Goal: Find contact information: Find contact information

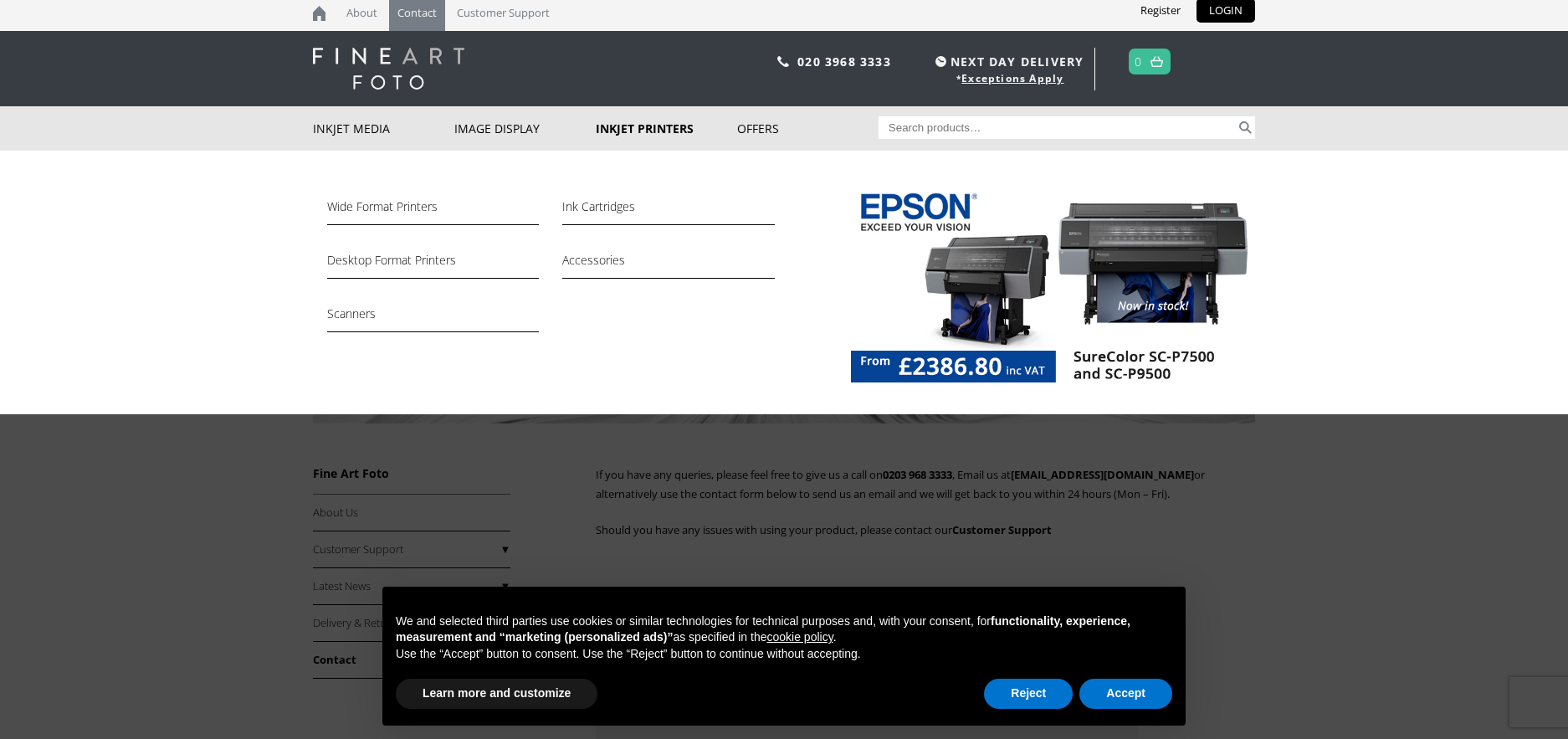
scroll to position [6, 0]
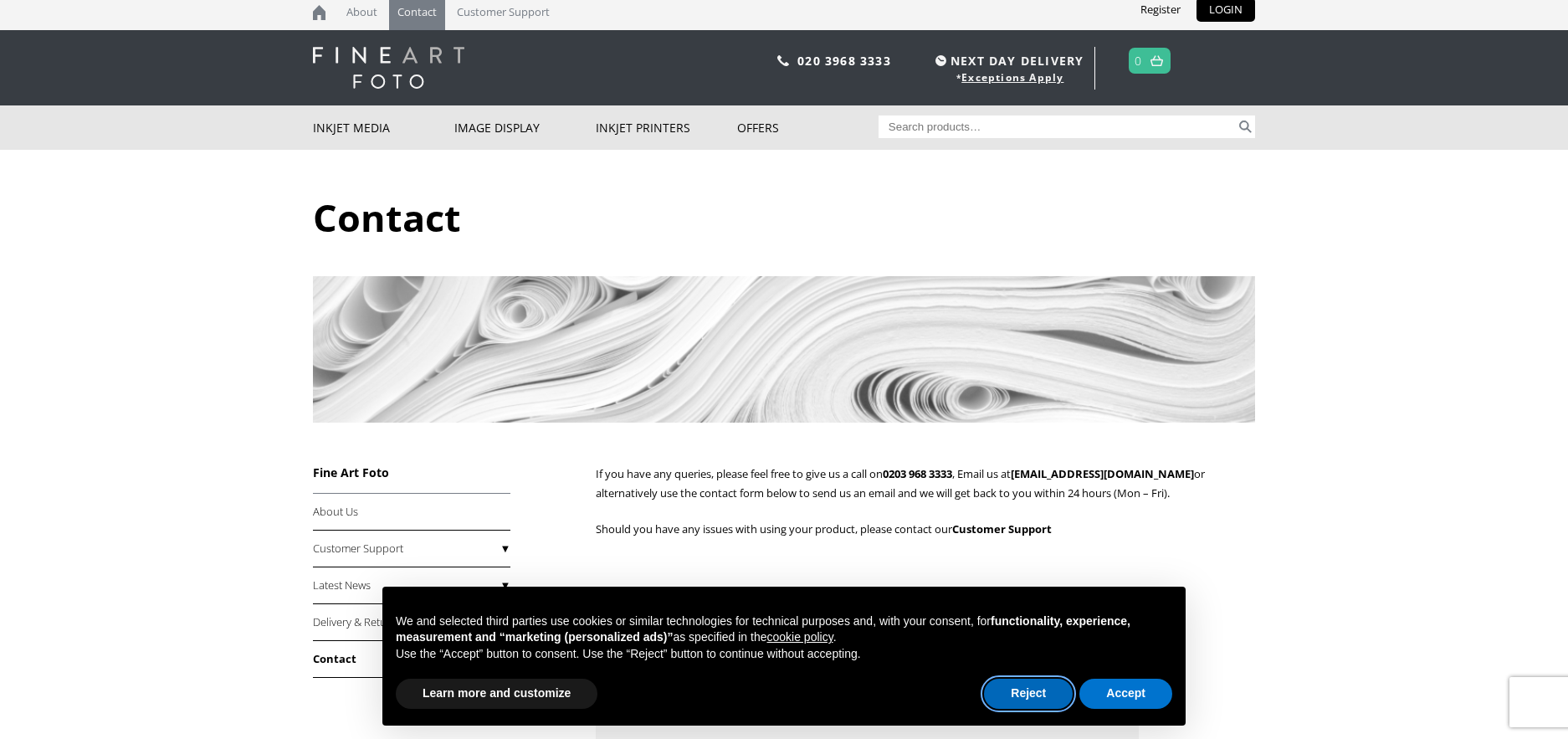
click at [1013, 691] on button "Reject" at bounding box center [1028, 694] width 89 height 30
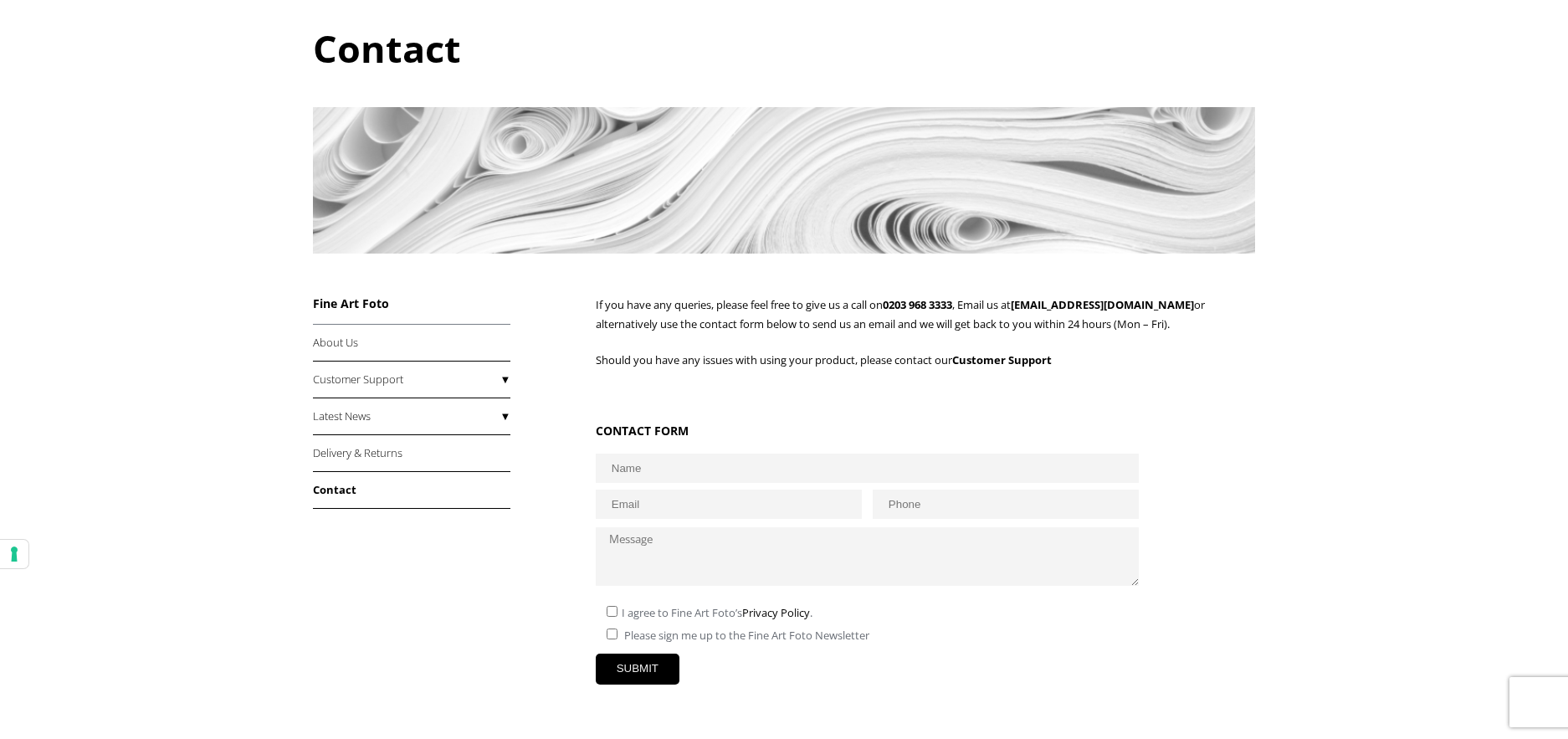
scroll to position [178, 0]
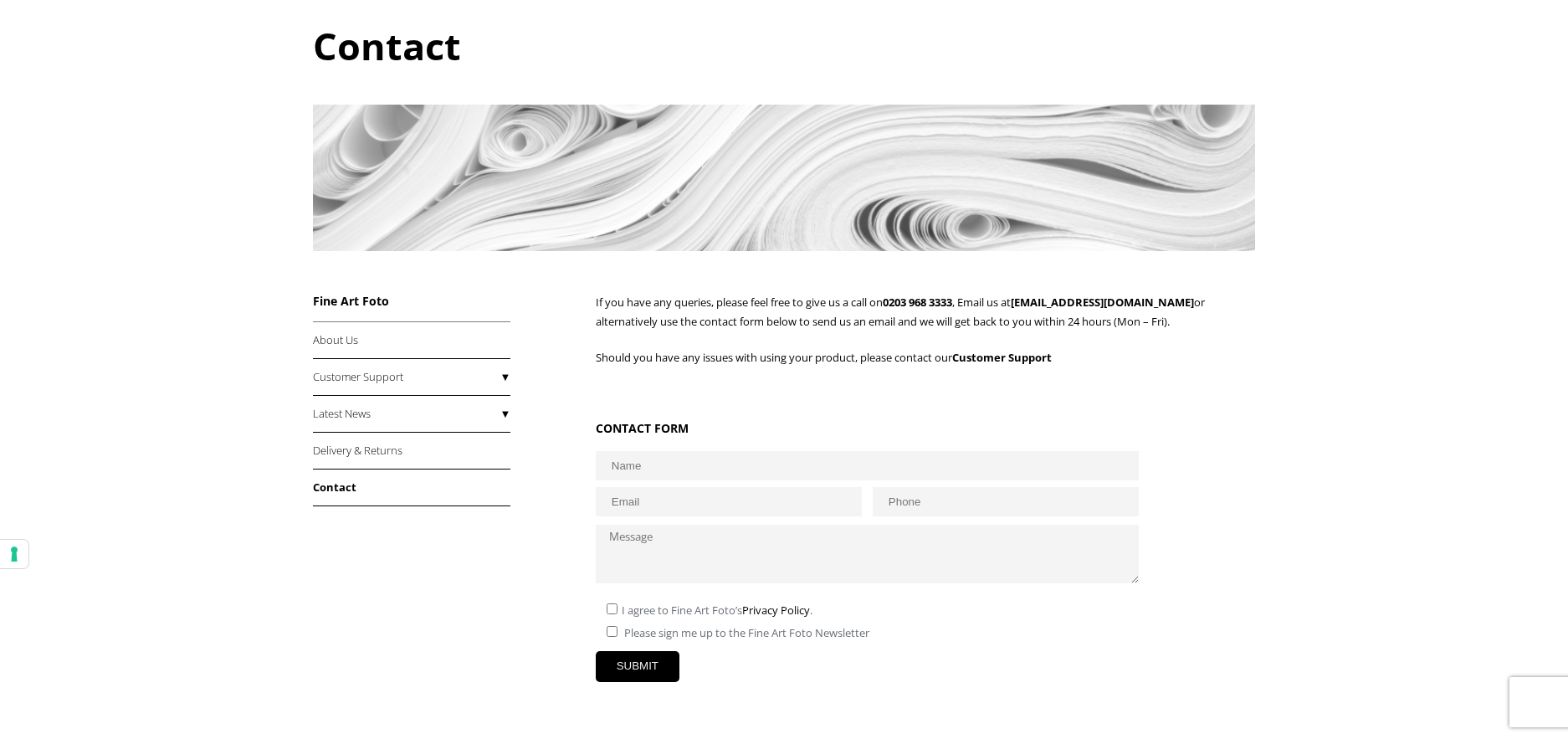
click at [345, 489] on link "Contact" at bounding box center [412, 488] width 197 height 37
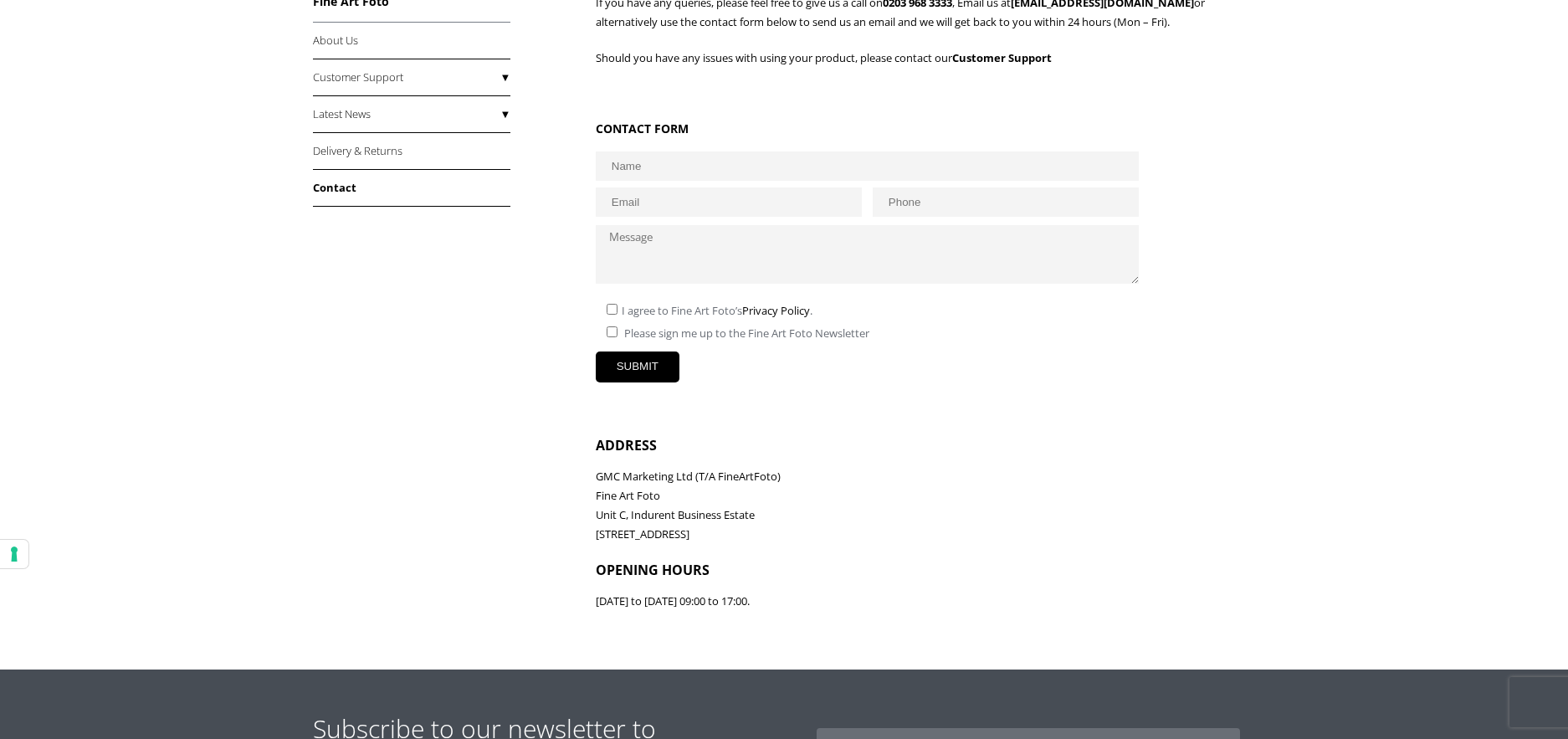
scroll to position [469, 0]
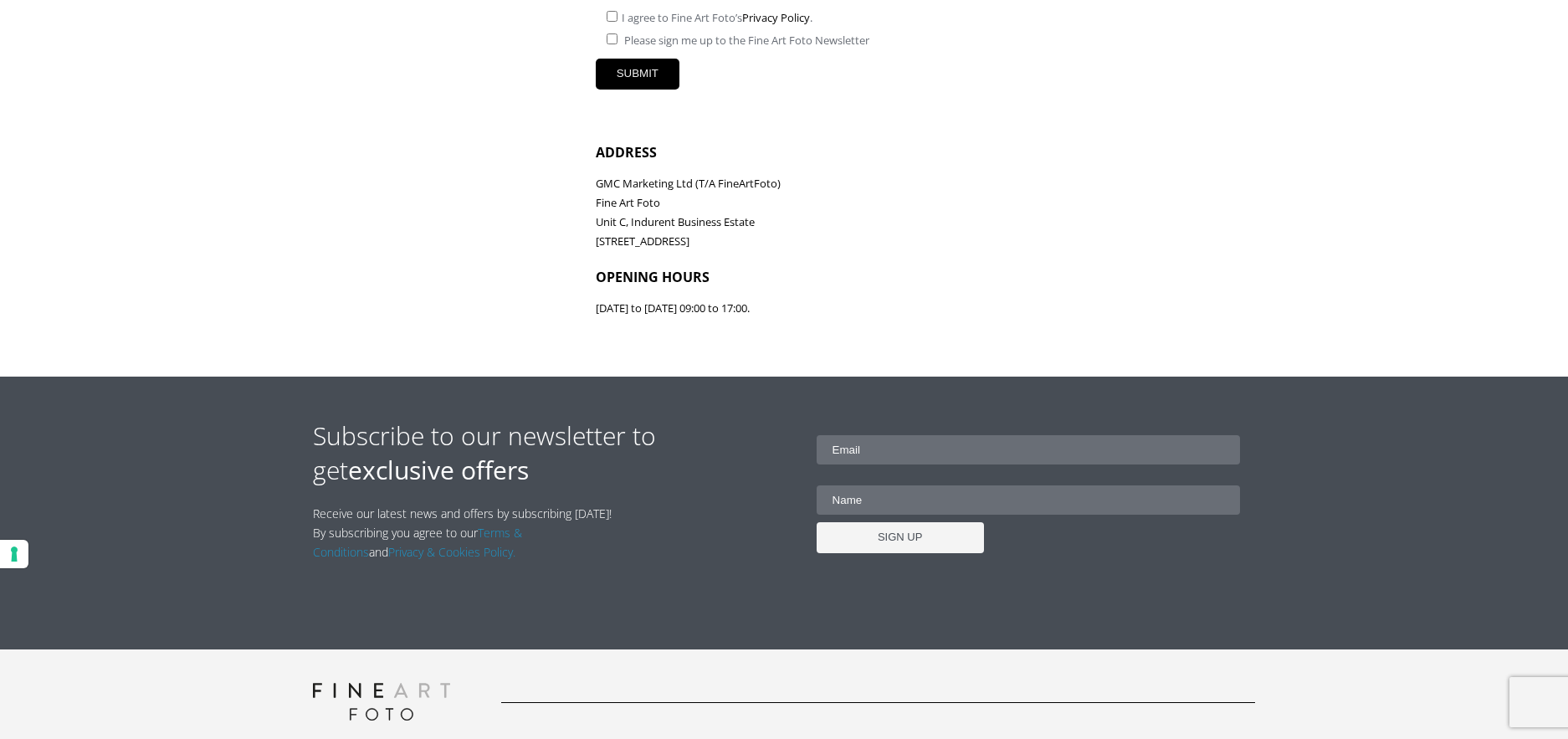
scroll to position [772, 0]
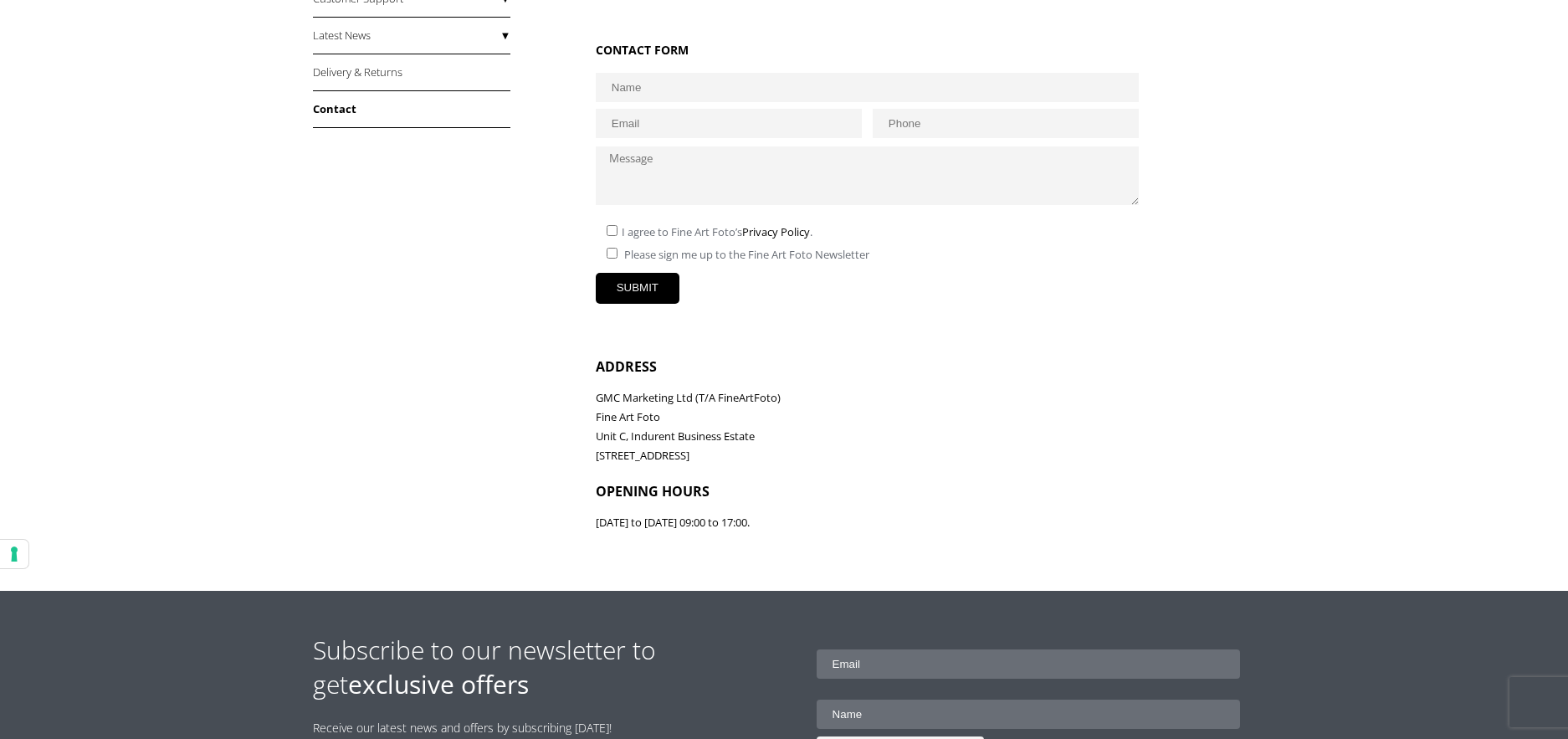
scroll to position [558, 0]
